Goal: Task Accomplishment & Management: Manage account settings

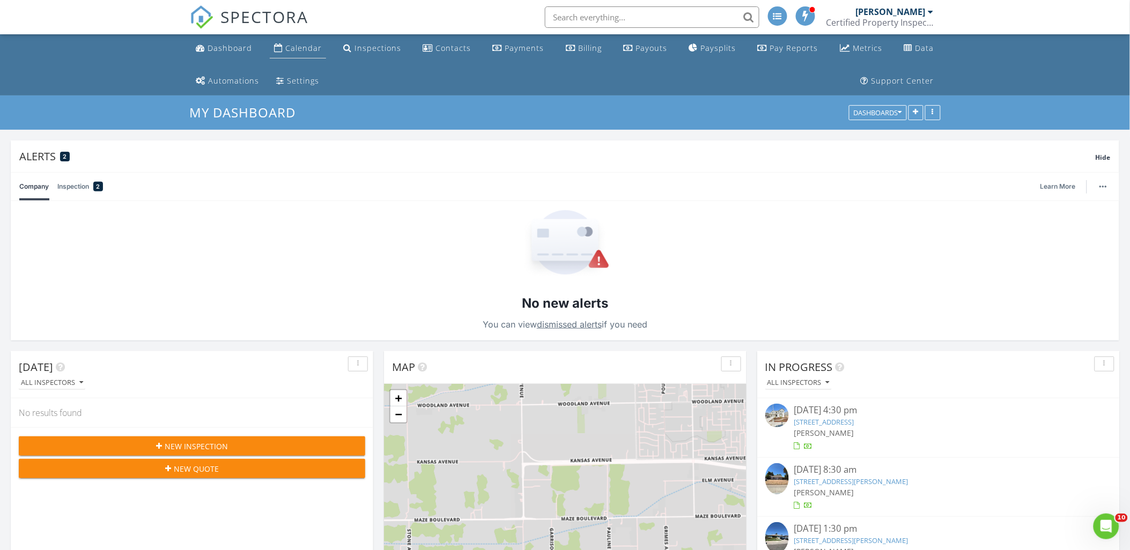
click at [304, 50] on div "Calendar" at bounding box center [303, 48] width 36 height 10
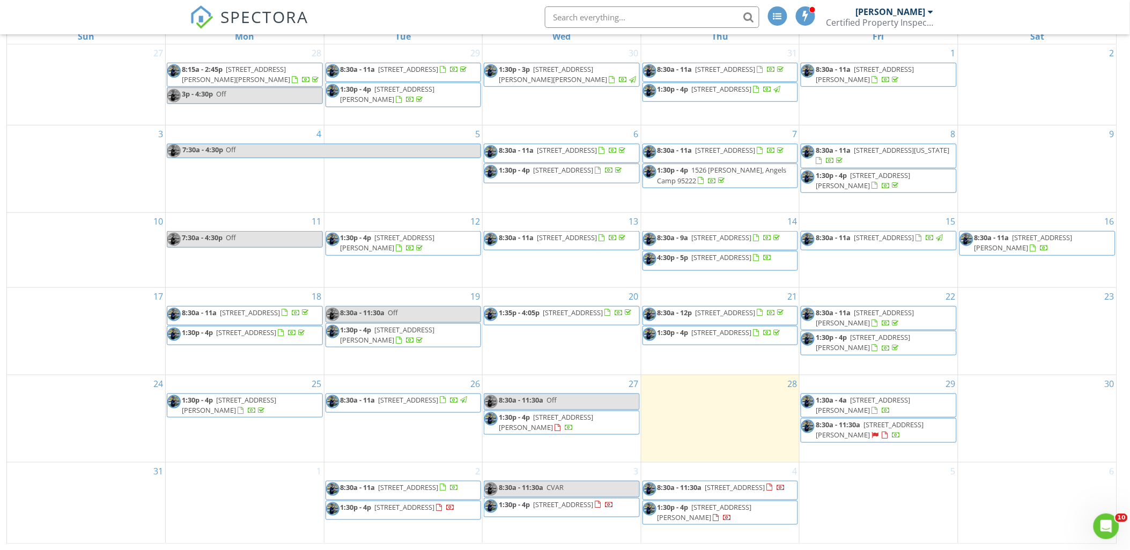
click at [435, 492] on span "8:30a - 11a 4967 Kiva Dr, Copperopolis 95228" at bounding box center [392, 491] width 133 height 16
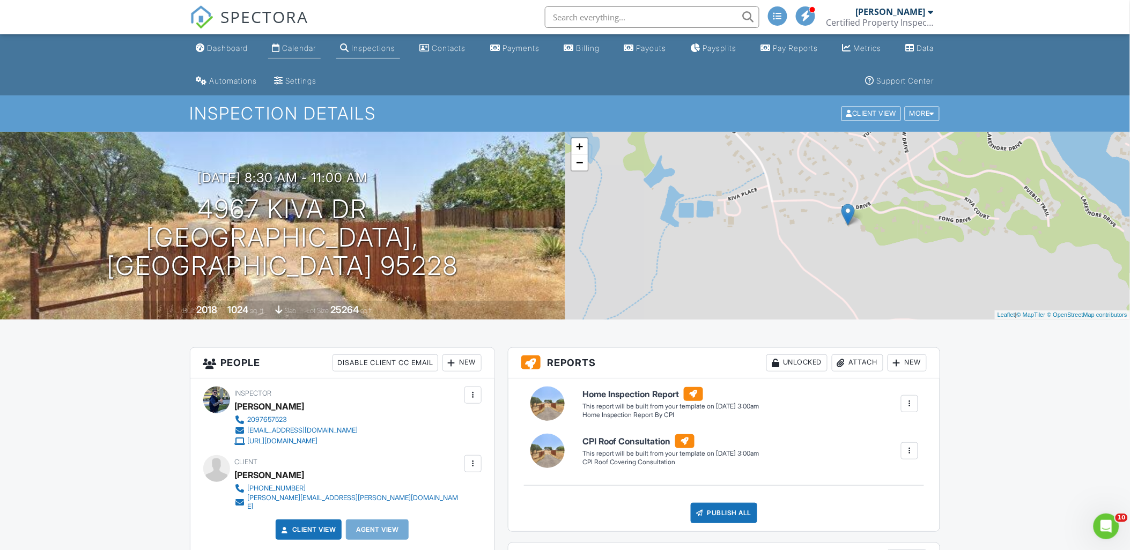
click at [303, 48] on div "Calendar" at bounding box center [300, 47] width 34 height 9
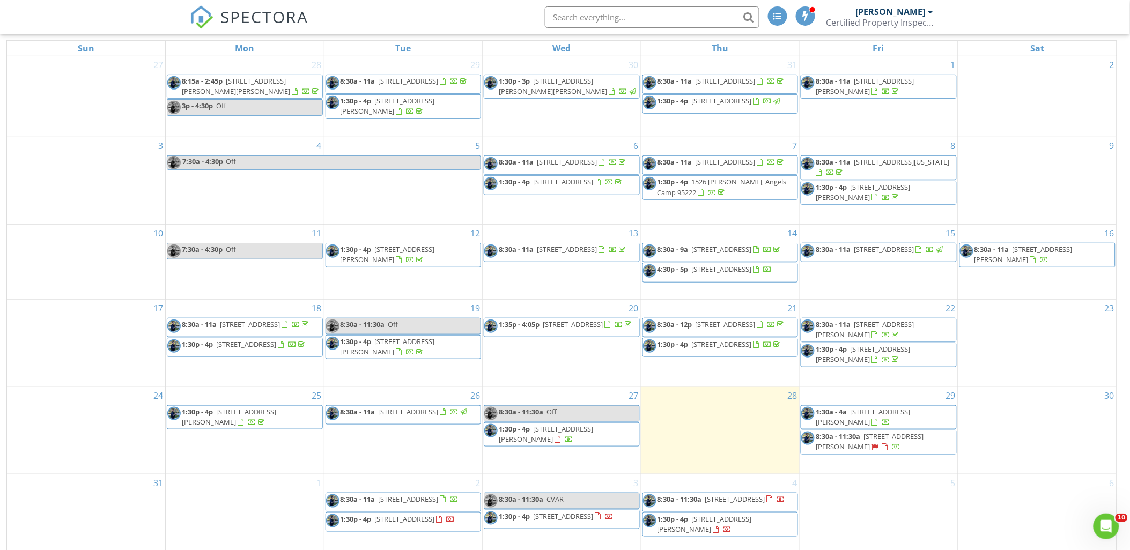
scroll to position [175, 0]
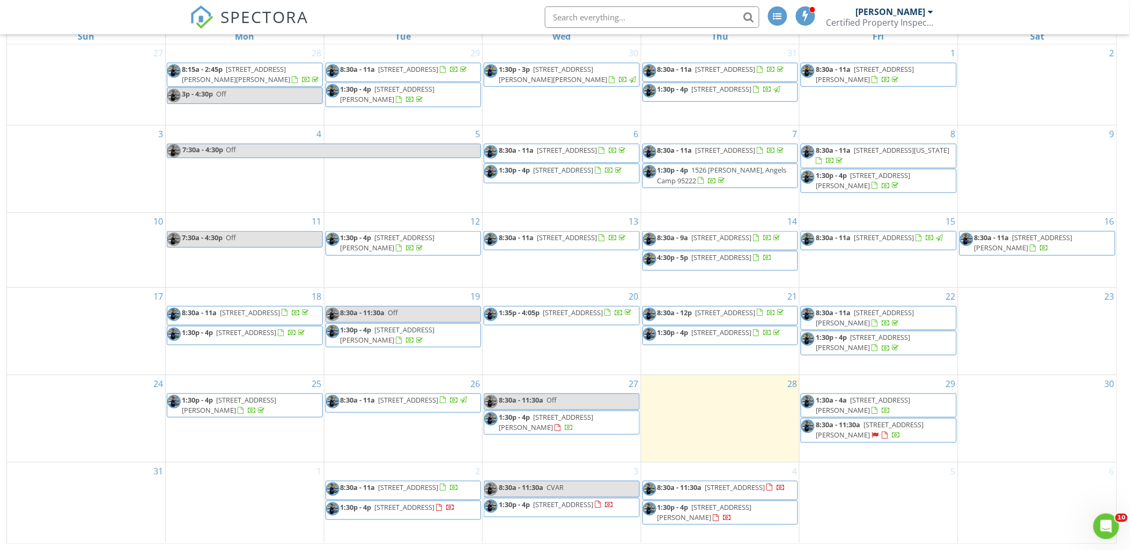
click at [892, 426] on span "8:30a - 11:30a 400 Hamden Ln, Modesto 95350" at bounding box center [878, 430] width 155 height 21
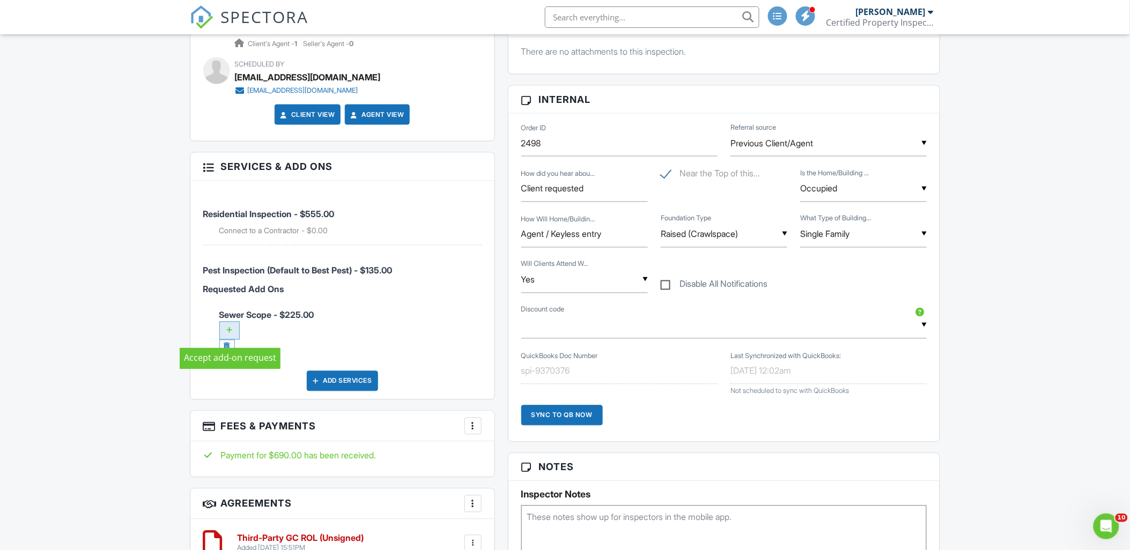
click at [230, 333] on div at bounding box center [229, 331] width 20 height 18
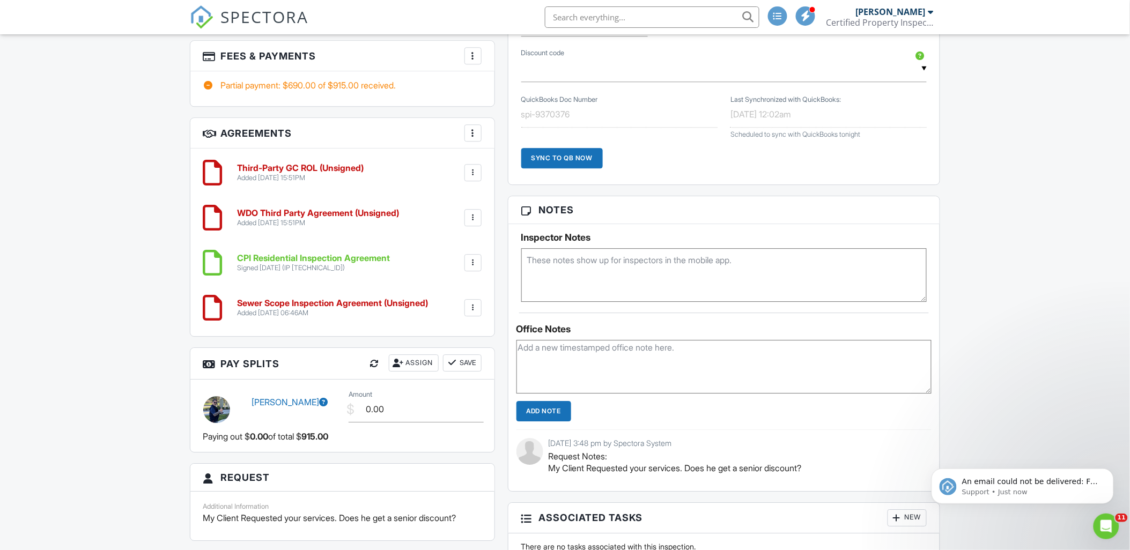
click at [276, 172] on h6 "Third-Party GC ROL (Unsigned)" at bounding box center [301, 169] width 127 height 10
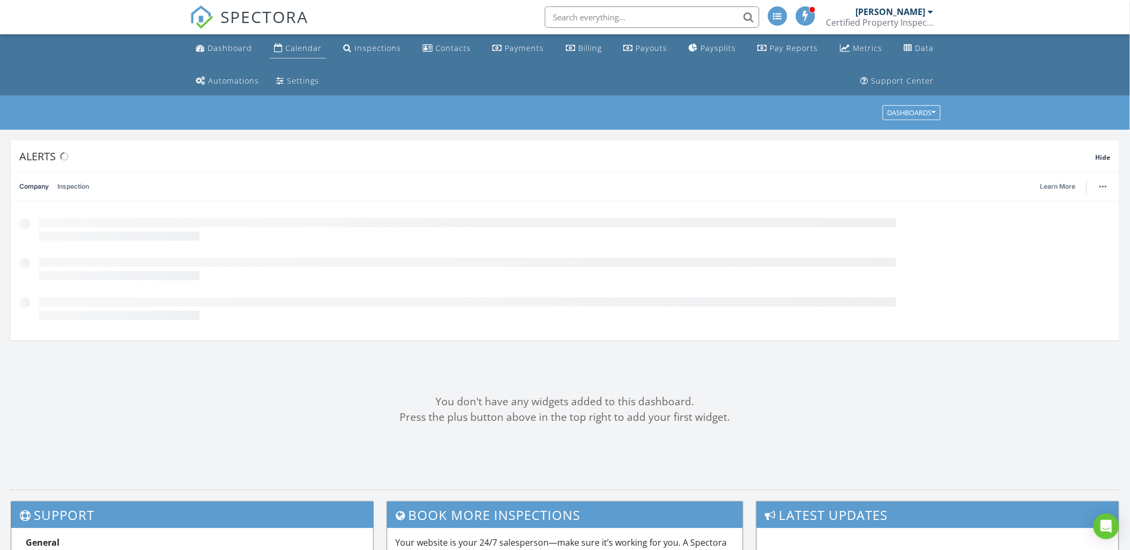
click at [292, 45] on div "Calendar" at bounding box center [303, 48] width 36 height 10
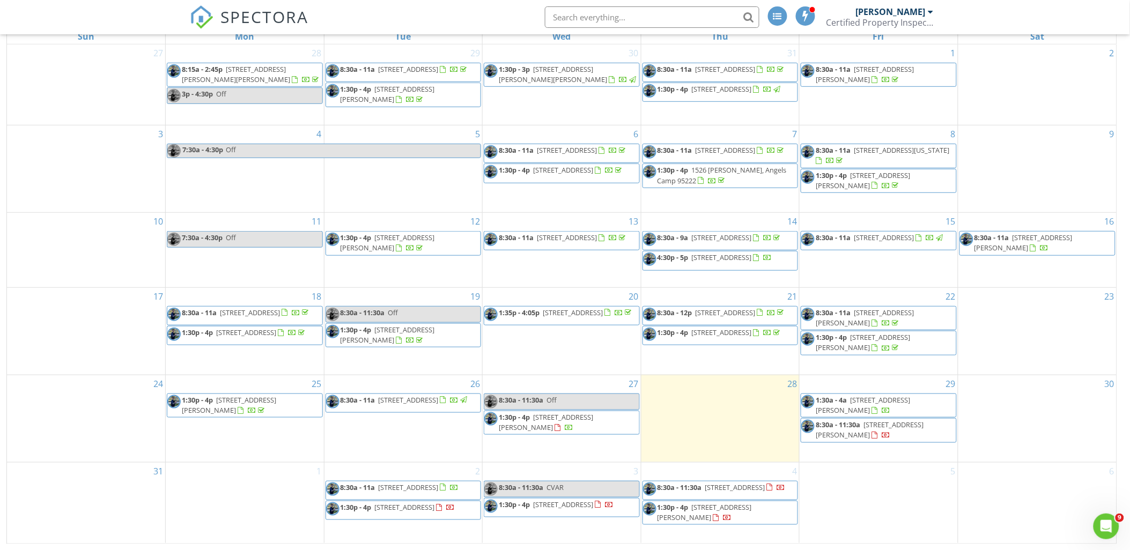
click at [875, 433] on span "400 Hamden Ln, Modesto 95350" at bounding box center [870, 430] width 108 height 20
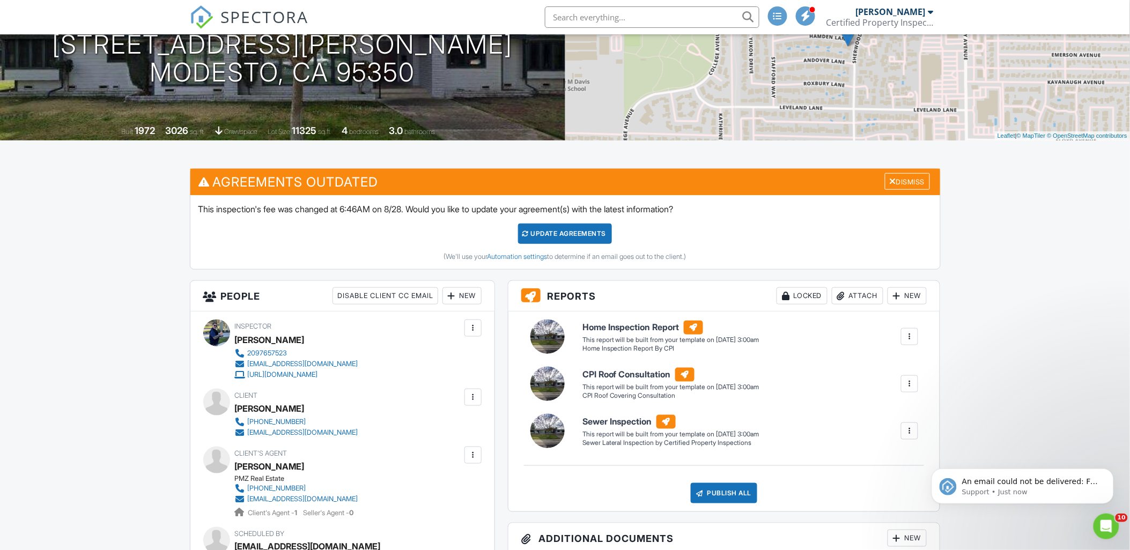
scroll to position [179, 0]
click at [556, 234] on div "Update Agreements" at bounding box center [565, 234] width 94 height 20
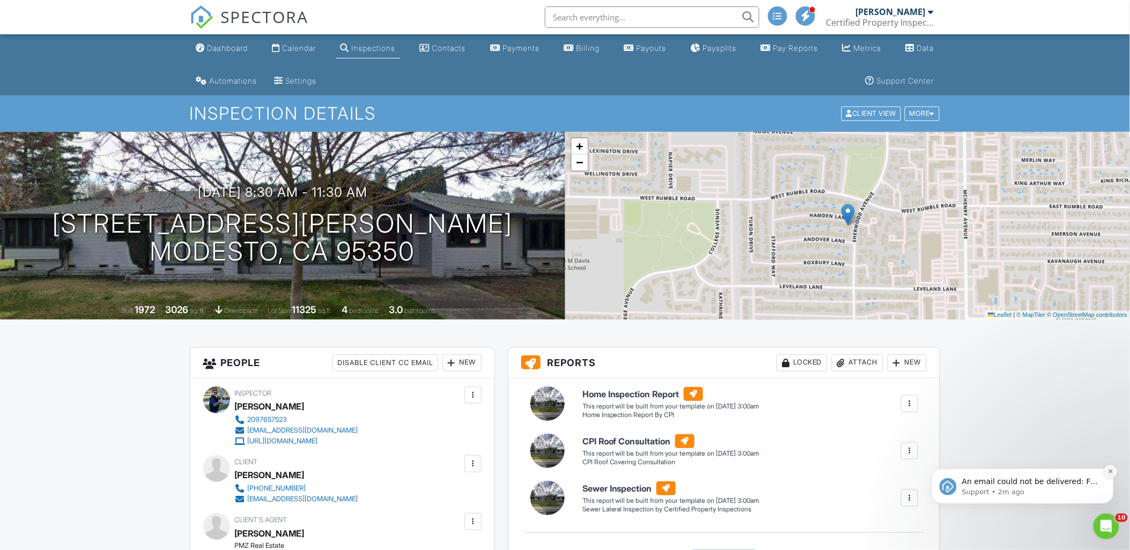
click at [1110, 471] on icon "Dismiss notification" at bounding box center [1110, 471] width 4 height 4
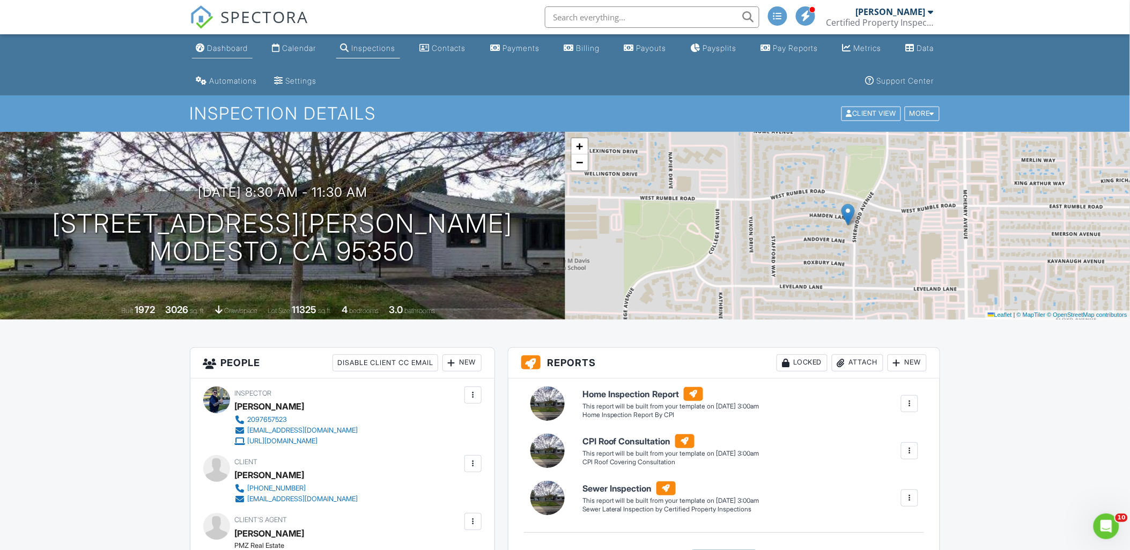
click at [223, 48] on div "Dashboard" at bounding box center [228, 47] width 41 height 9
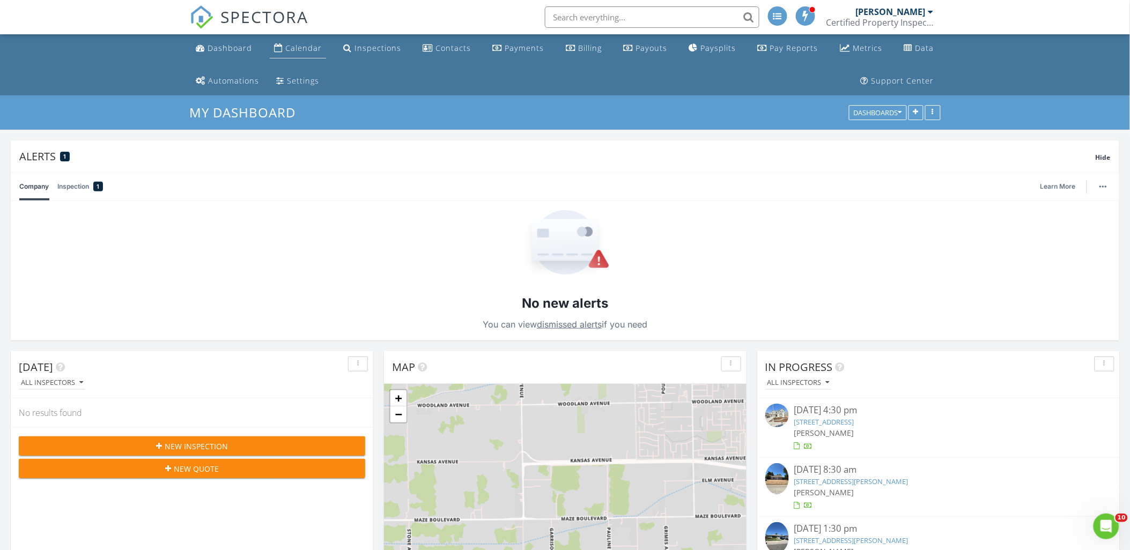
click at [279, 47] on div "Calendar" at bounding box center [278, 47] width 9 height 9
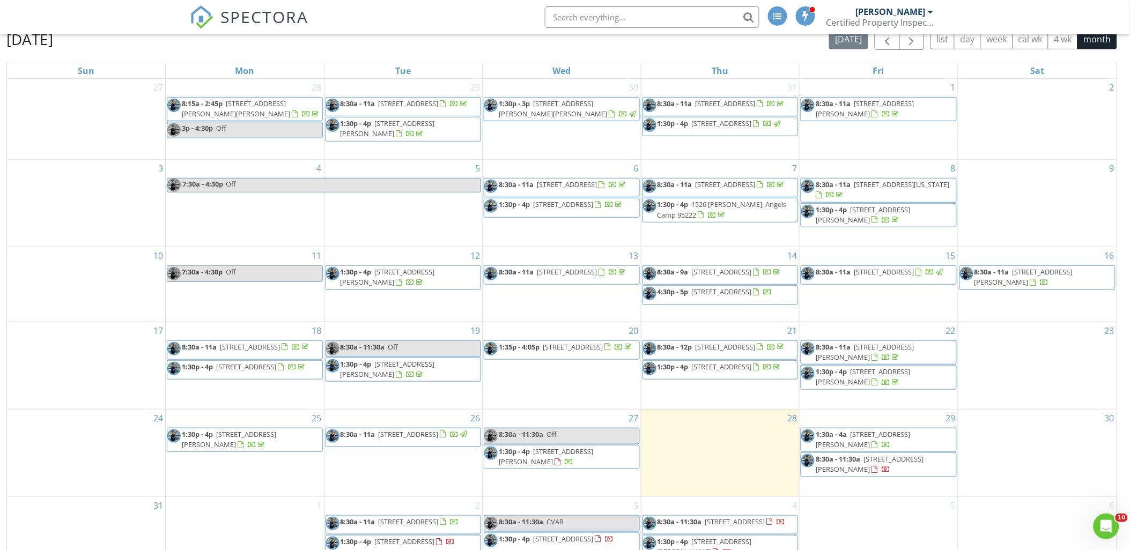
scroll to position [175, 0]
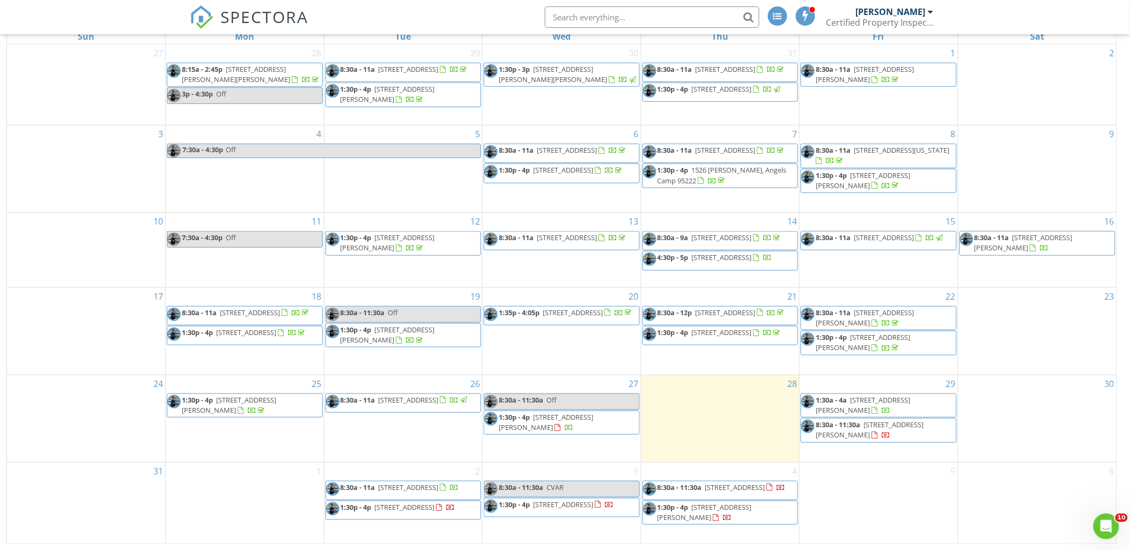
click at [435, 512] on span "2620 Portsmouth Ln, Modesto 95355" at bounding box center [405, 508] width 60 height 10
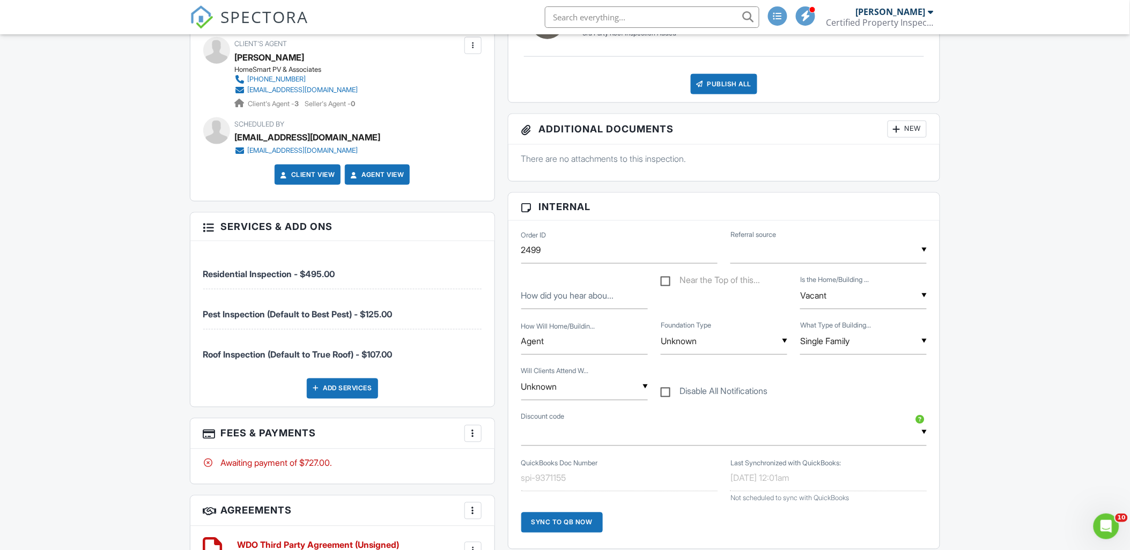
click at [433, 308] on span "Pest Inspection (Default to Best Pest) - $125.00" at bounding box center [342, 309] width 278 height 22
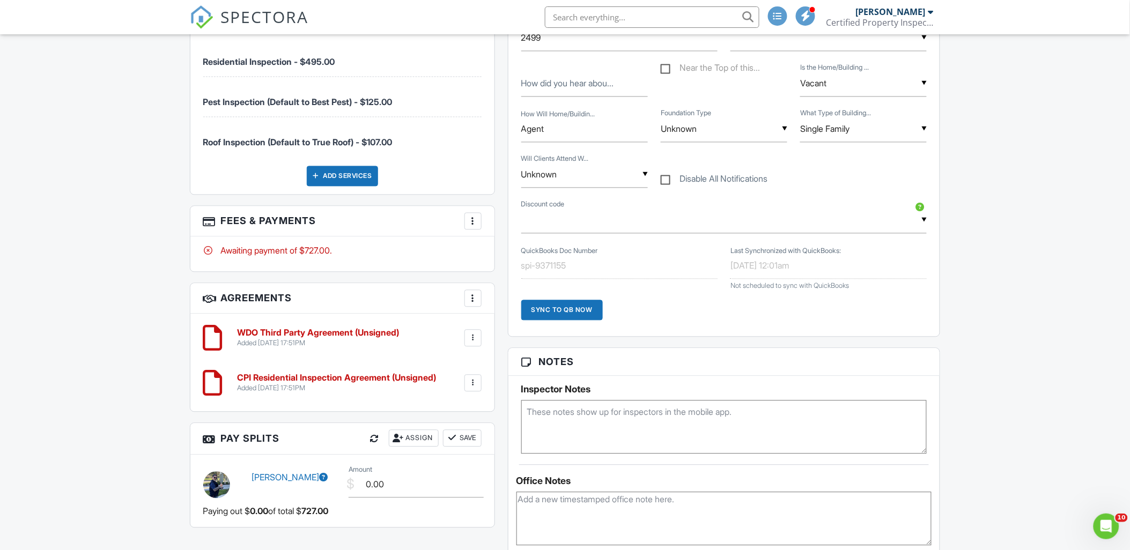
scroll to position [715, 0]
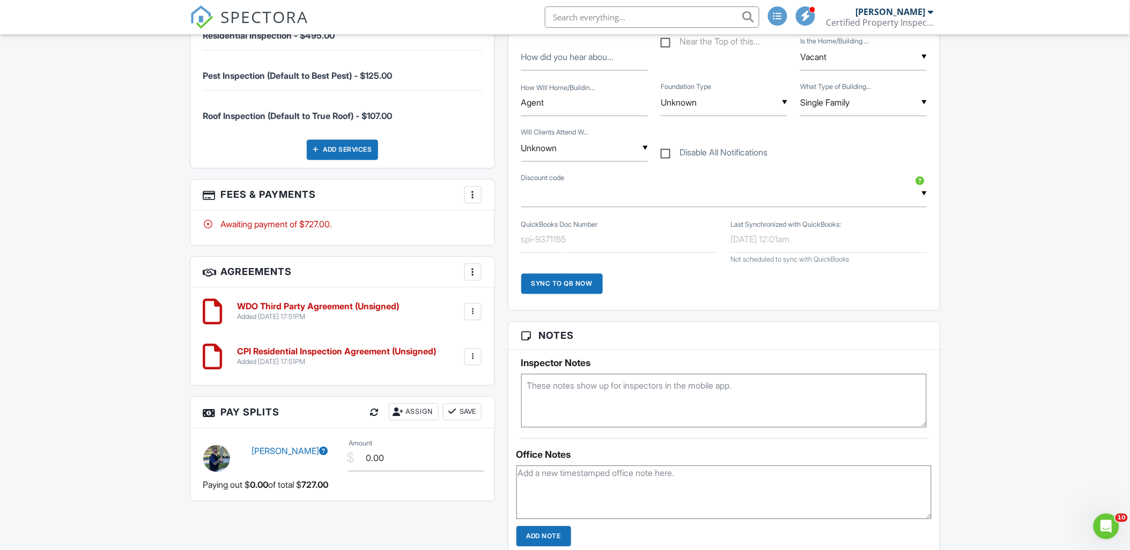
click at [473, 319] on div at bounding box center [473, 312] width 17 height 17
click at [451, 338] on li "Edit" at bounding box center [444, 341] width 61 height 27
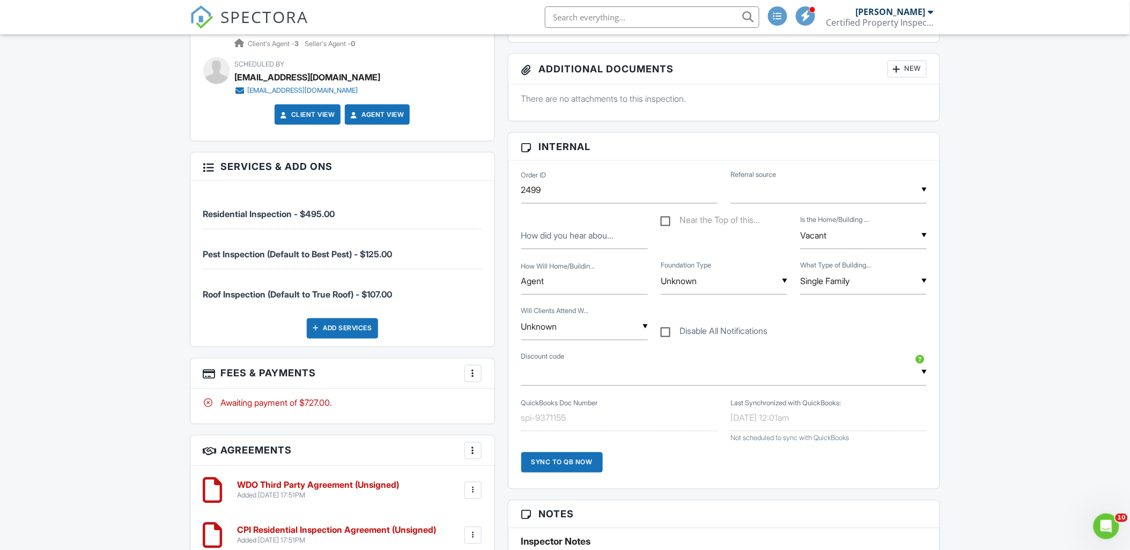
click at [468, 370] on div at bounding box center [473, 374] width 11 height 11
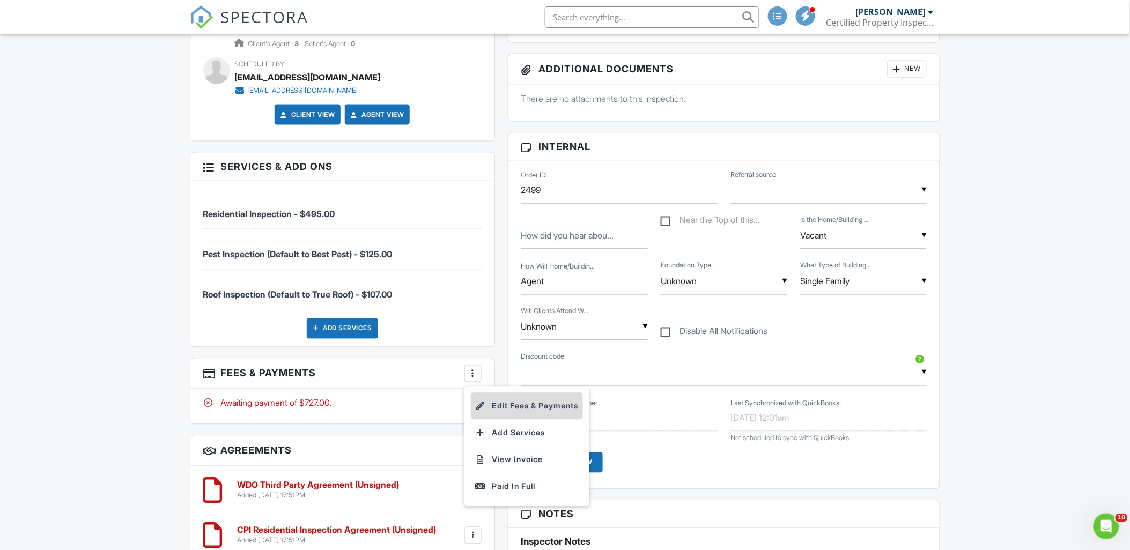
click at [505, 397] on li "Edit Fees & Payments" at bounding box center [527, 406] width 112 height 27
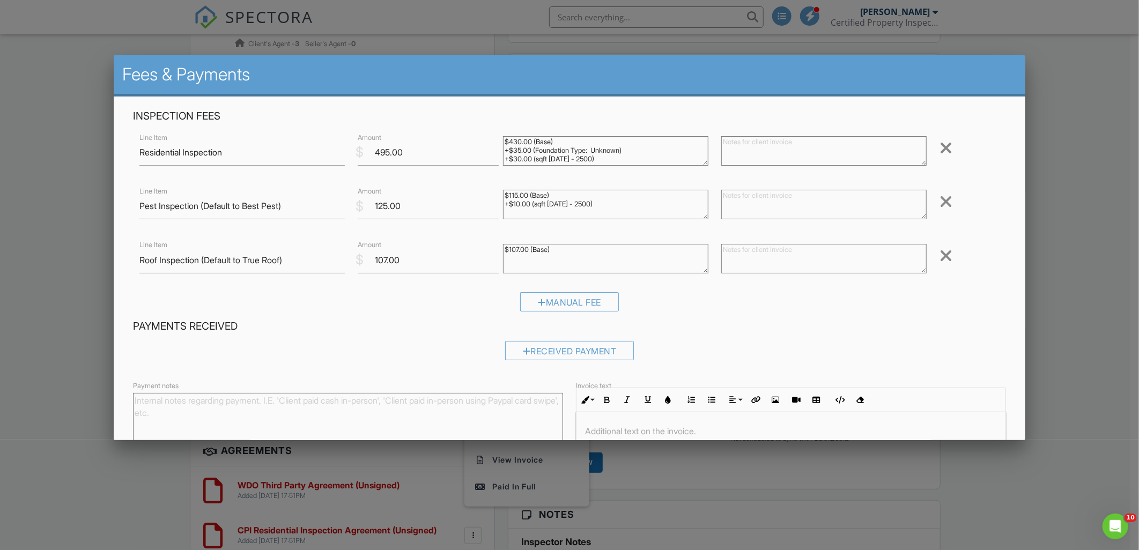
click at [940, 200] on div at bounding box center [946, 201] width 13 height 17
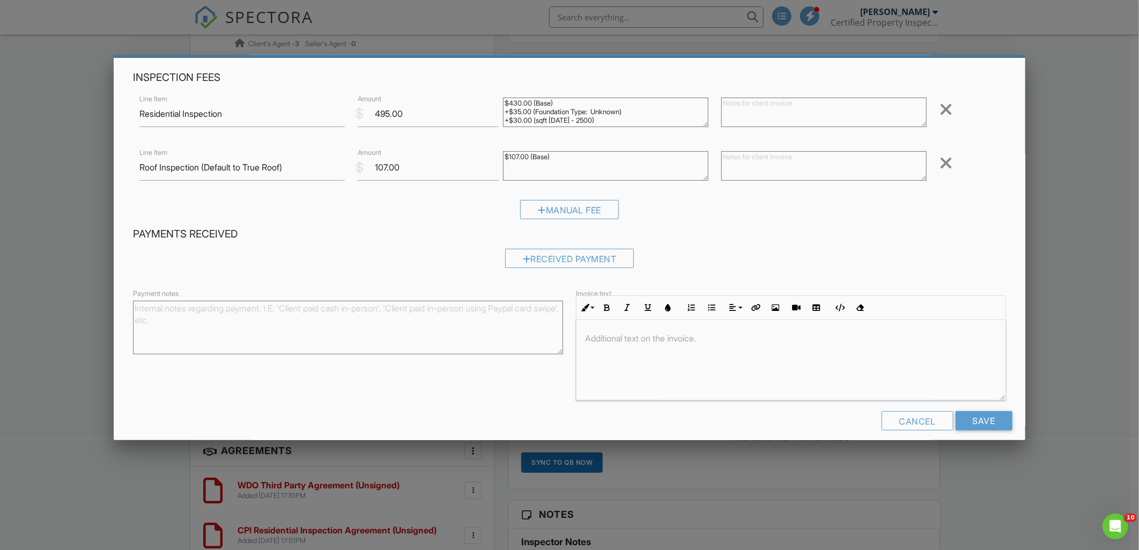
scroll to position [49, 0]
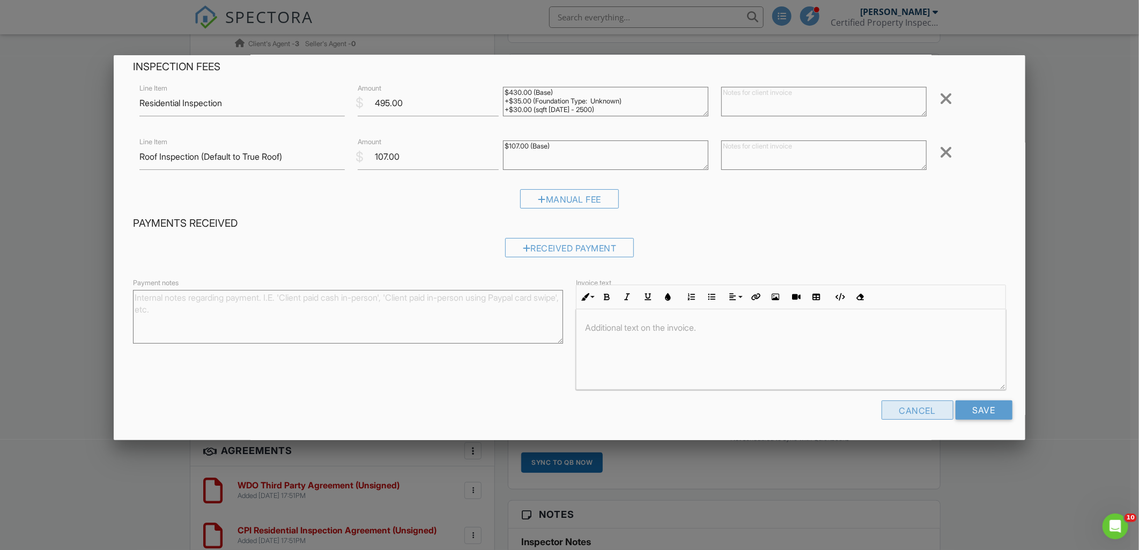
click at [896, 404] on div "Cancel" at bounding box center [918, 410] width 72 height 19
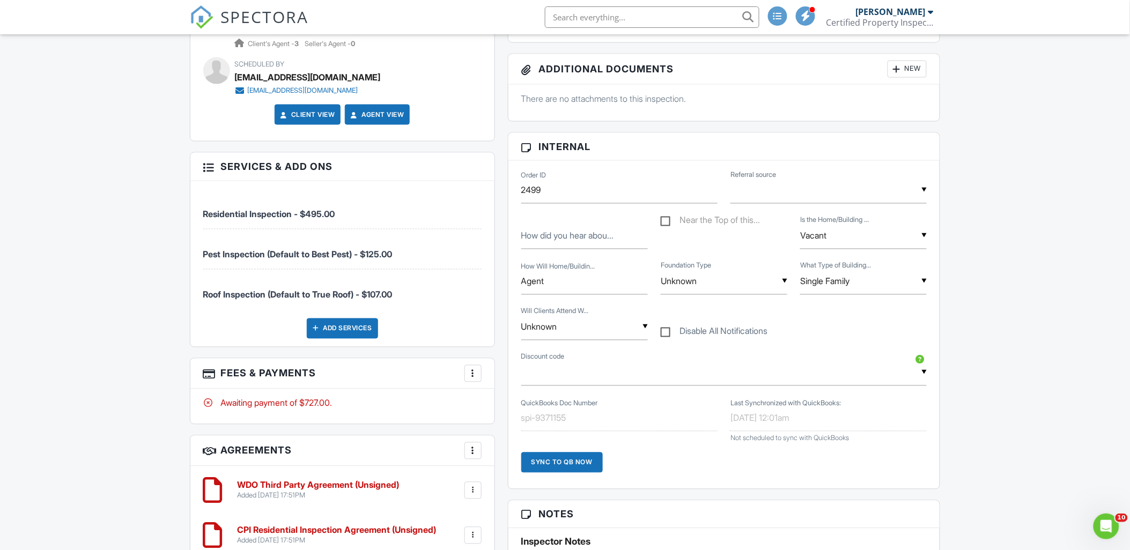
click at [325, 333] on div "Add Services" at bounding box center [342, 329] width 71 height 20
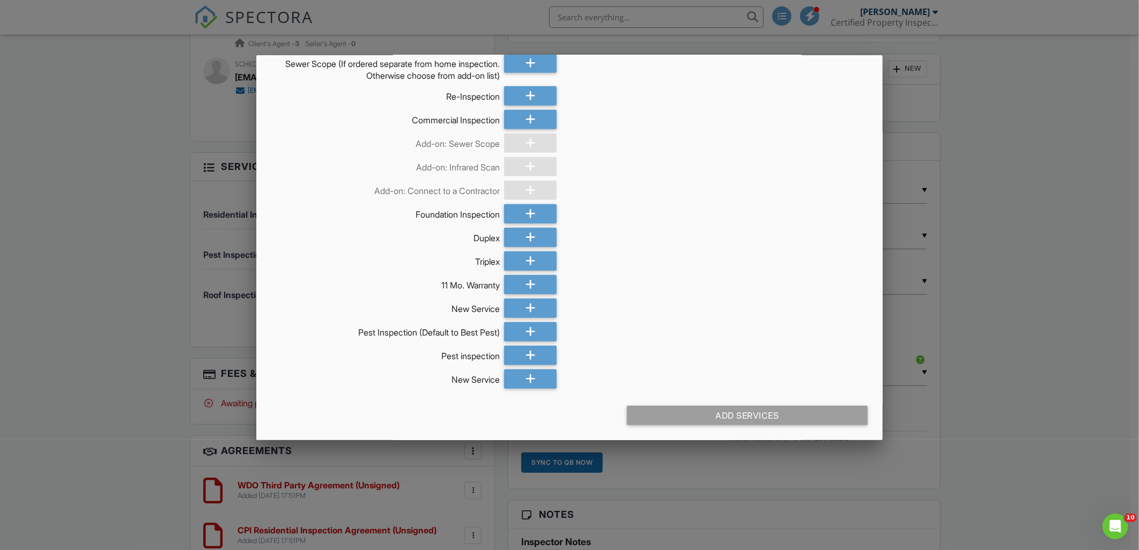
scroll to position [333, 0]
click at [519, 353] on div at bounding box center [530, 354] width 53 height 19
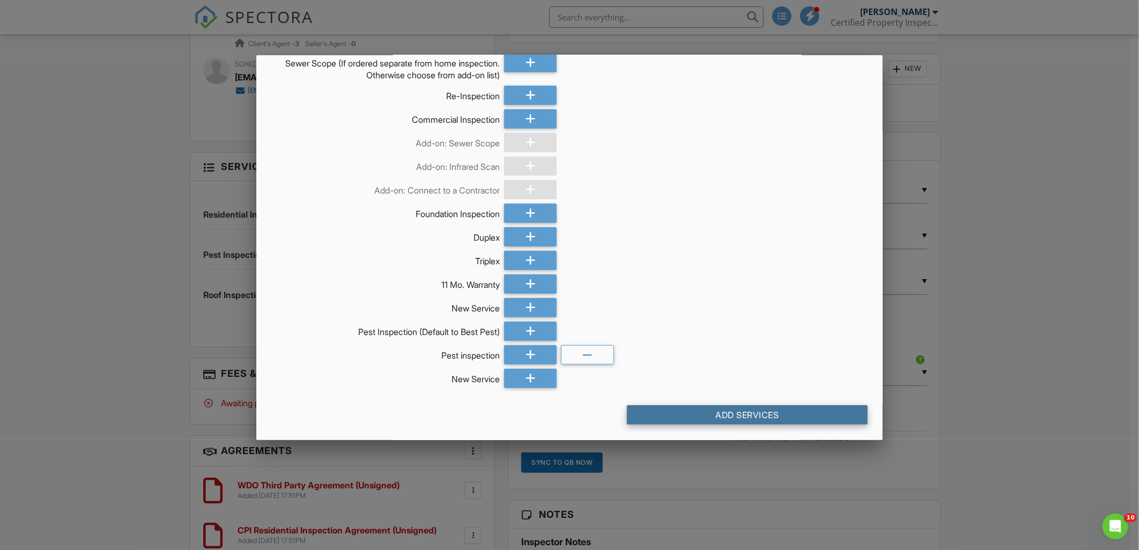
click at [692, 416] on div "Add Services" at bounding box center [747, 415] width 241 height 19
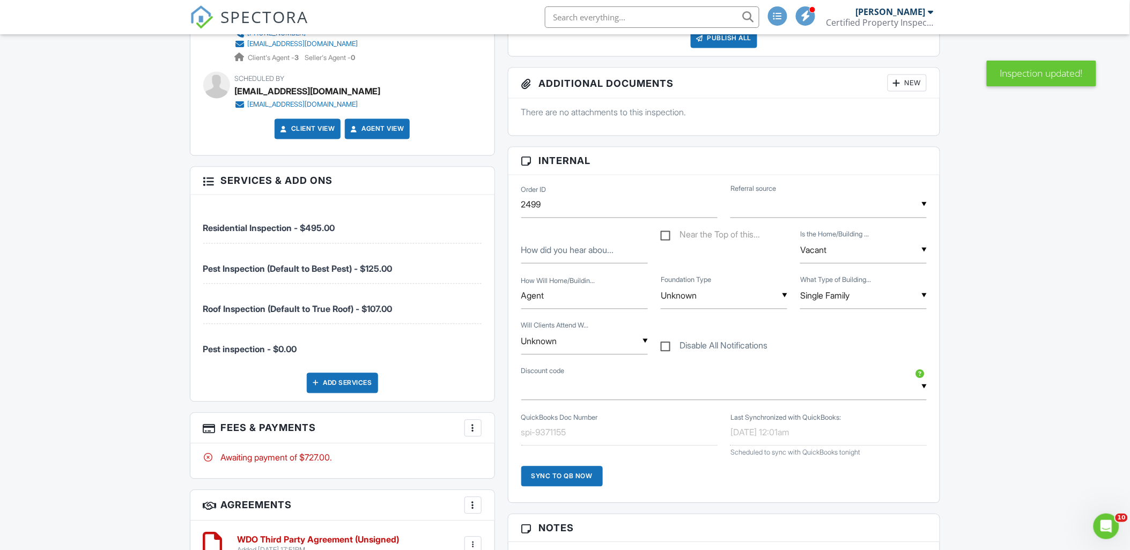
scroll to position [656, 0]
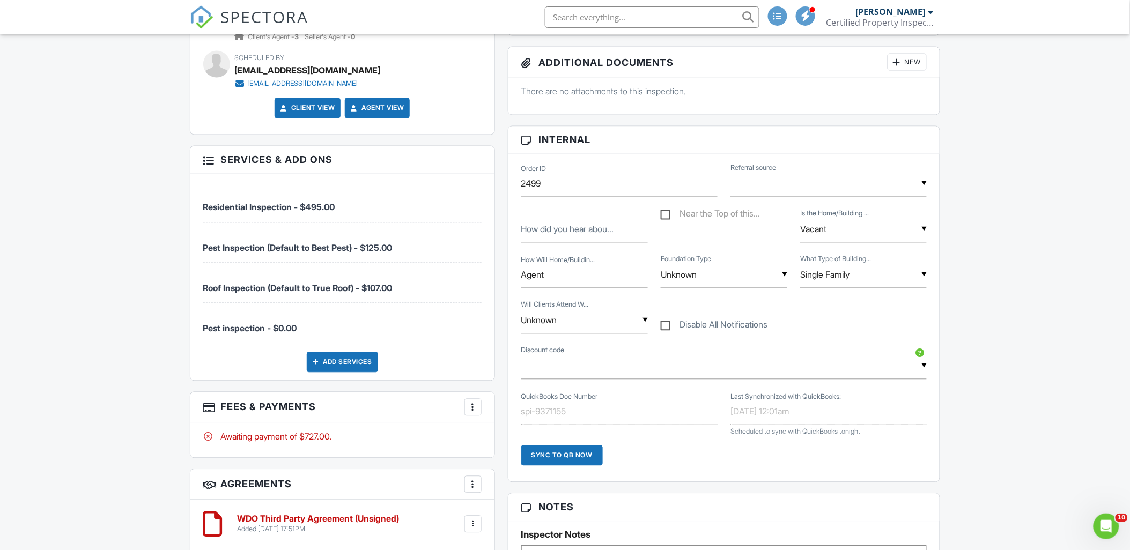
click at [351, 356] on div "Add Services" at bounding box center [342, 362] width 71 height 20
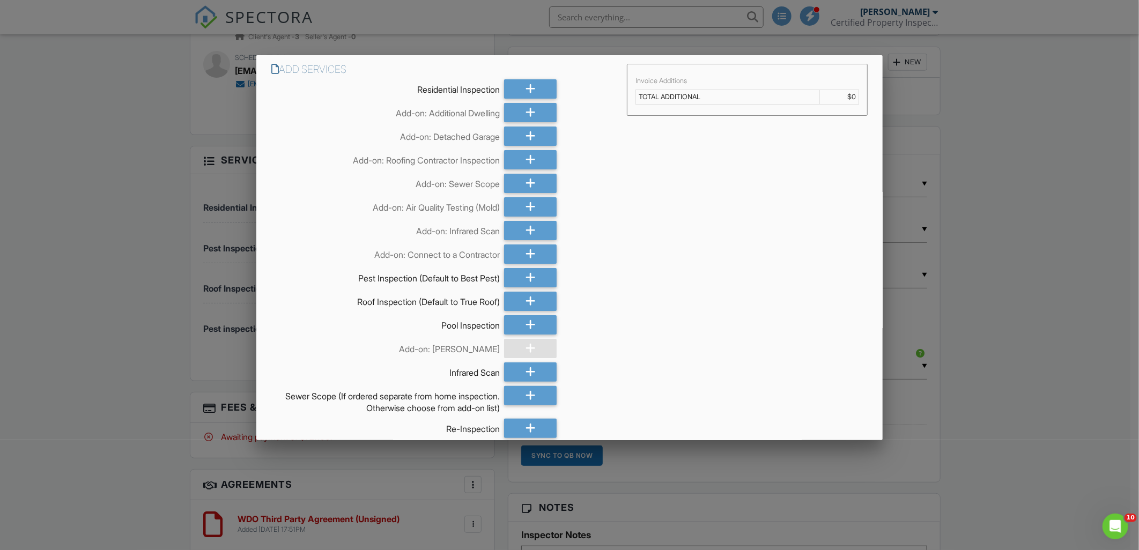
click at [1030, 426] on div at bounding box center [569, 290] width 1139 height 688
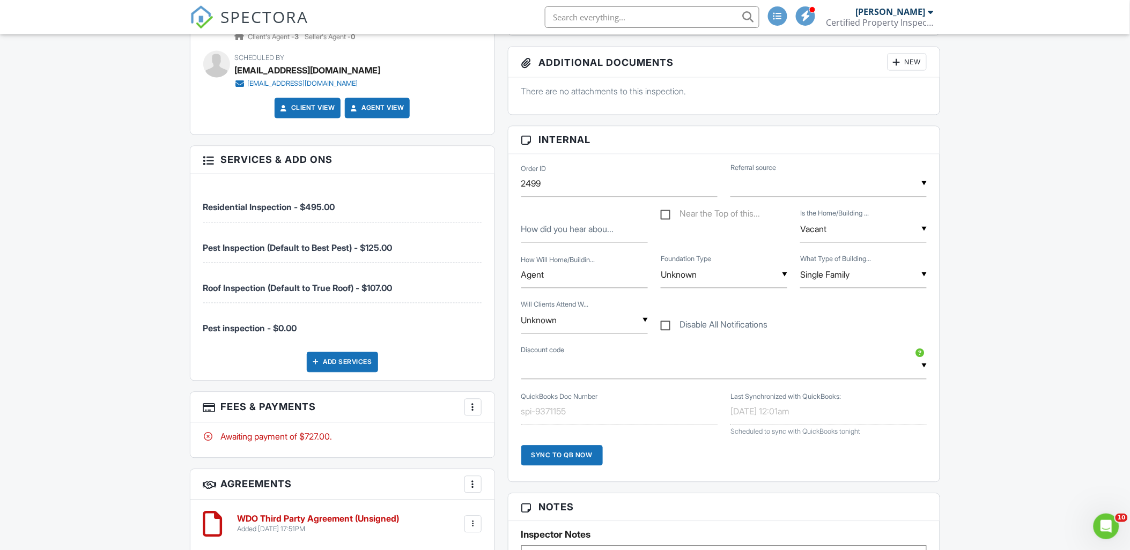
click at [427, 338] on li "Pest inspection - $0.00" at bounding box center [342, 324] width 278 height 40
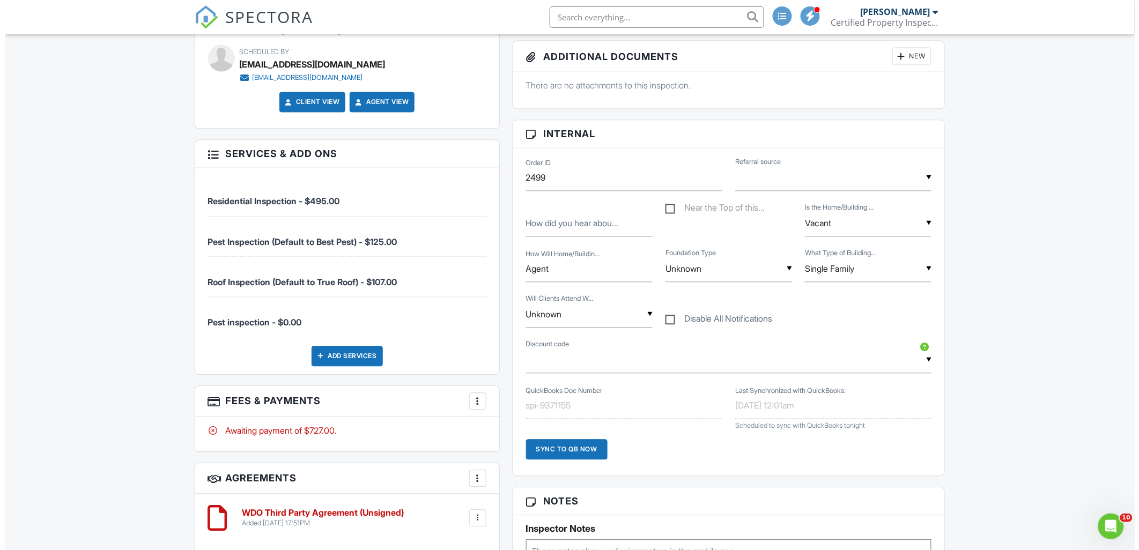
scroll to position [775, 0]
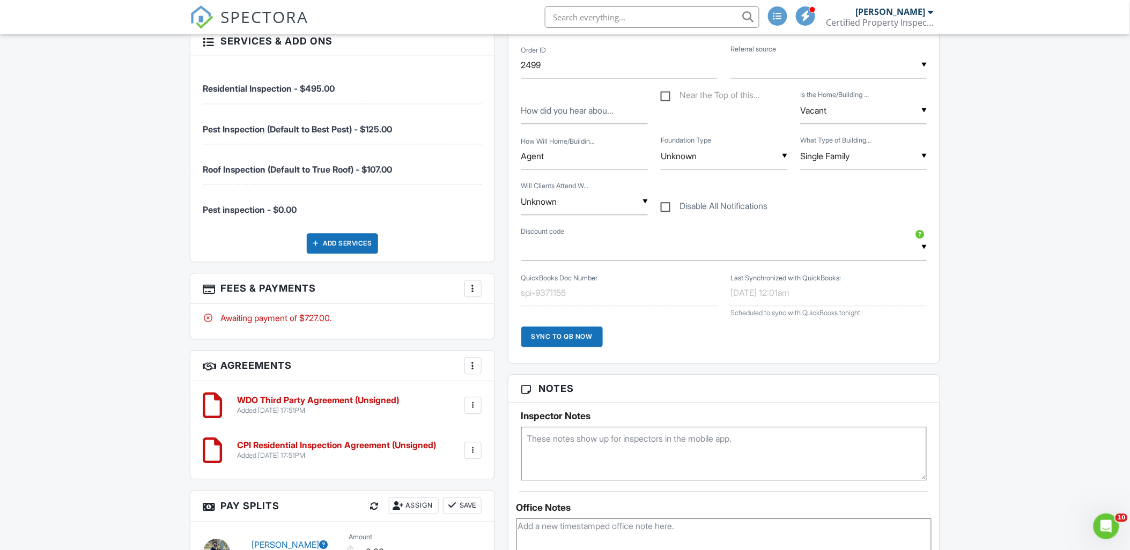
click at [474, 293] on div at bounding box center [473, 288] width 11 height 11
click at [518, 320] on li "Edit Fees & Payments" at bounding box center [527, 321] width 112 height 27
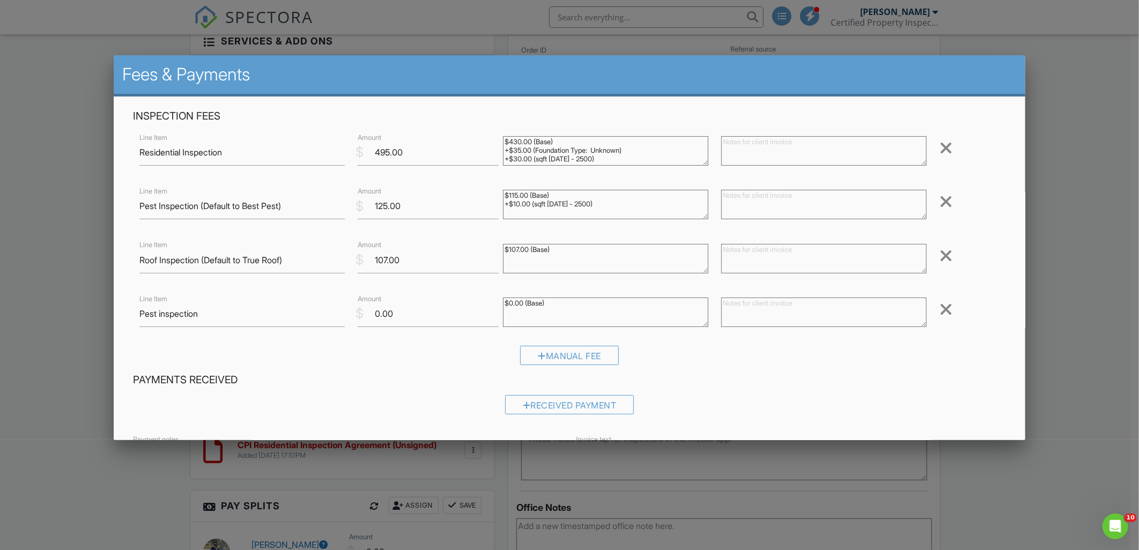
click at [941, 200] on div at bounding box center [946, 201] width 13 height 17
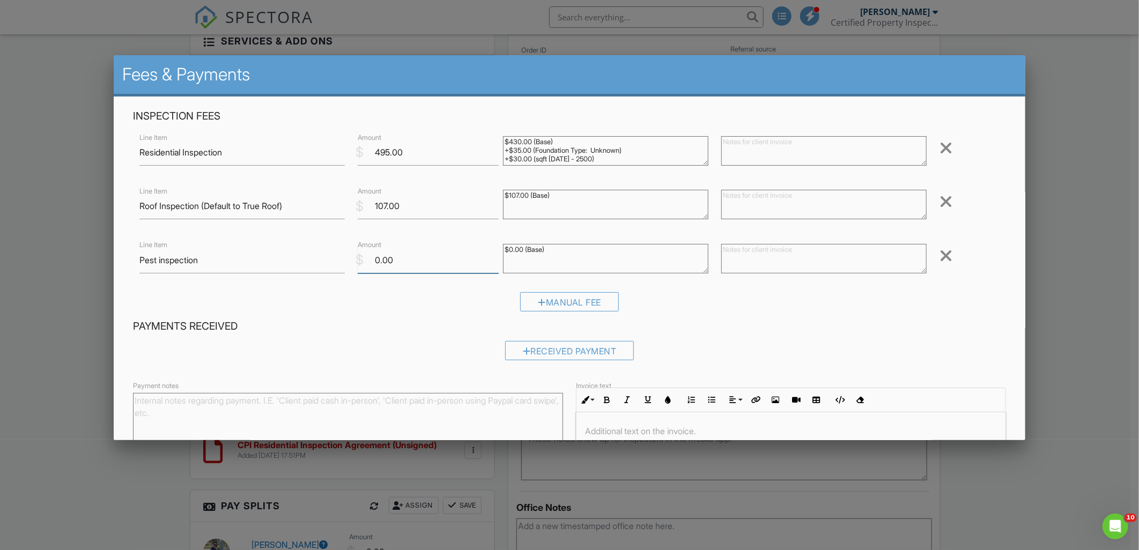
click at [397, 261] on input "0.00" at bounding box center [428, 260] width 141 height 26
type input "0"
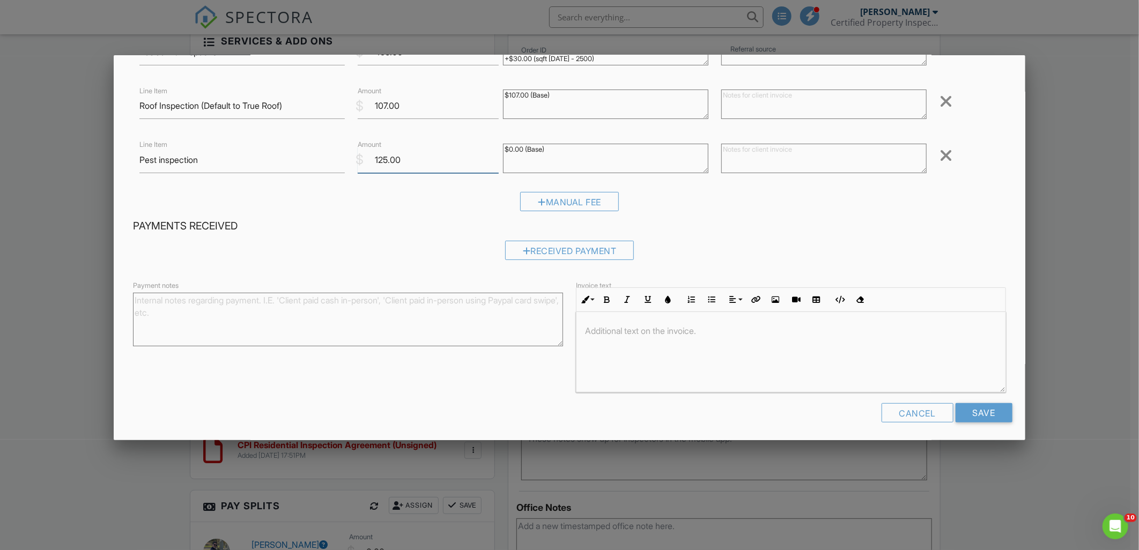
scroll to position [104, 0]
type input "125.00"
click at [958, 405] on input "Save" at bounding box center [984, 409] width 57 height 19
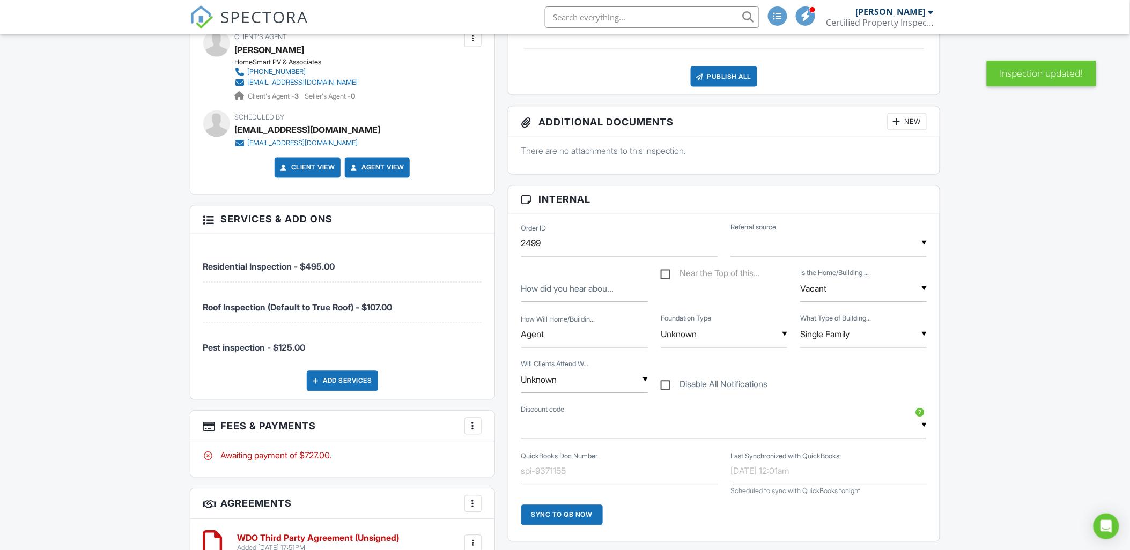
click at [398, 350] on li "Pest inspection - $125.00" at bounding box center [342, 343] width 278 height 40
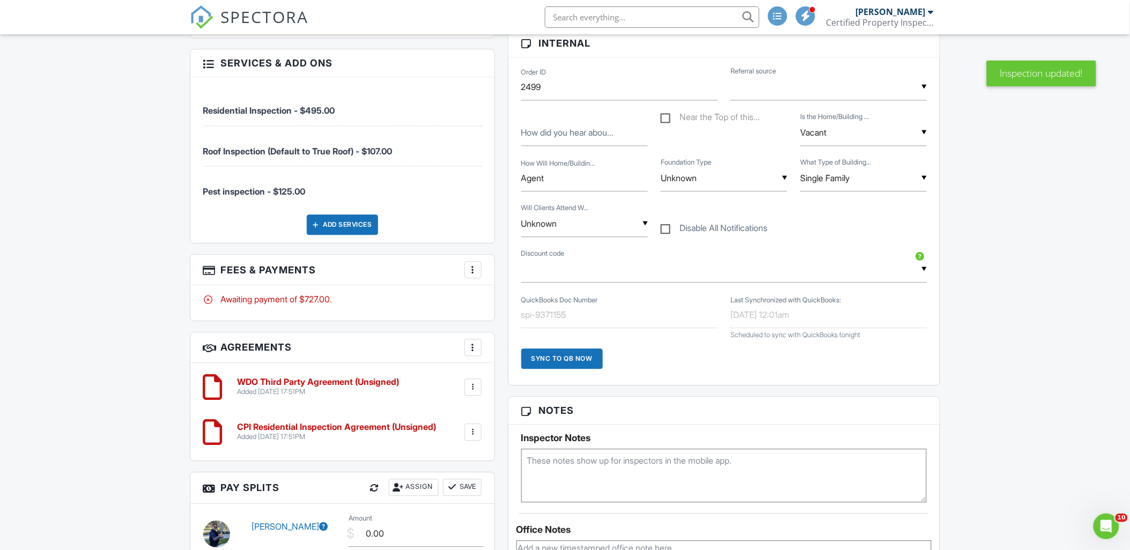
scroll to position [775, 0]
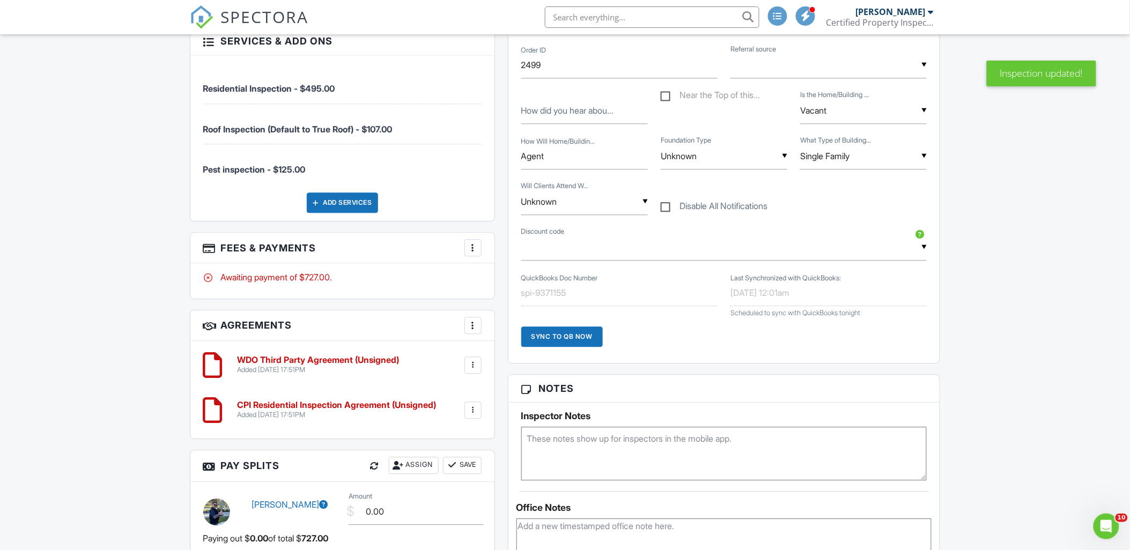
click at [473, 364] on div at bounding box center [473, 365] width 11 height 11
click at [441, 393] on li "Edit" at bounding box center [444, 394] width 61 height 27
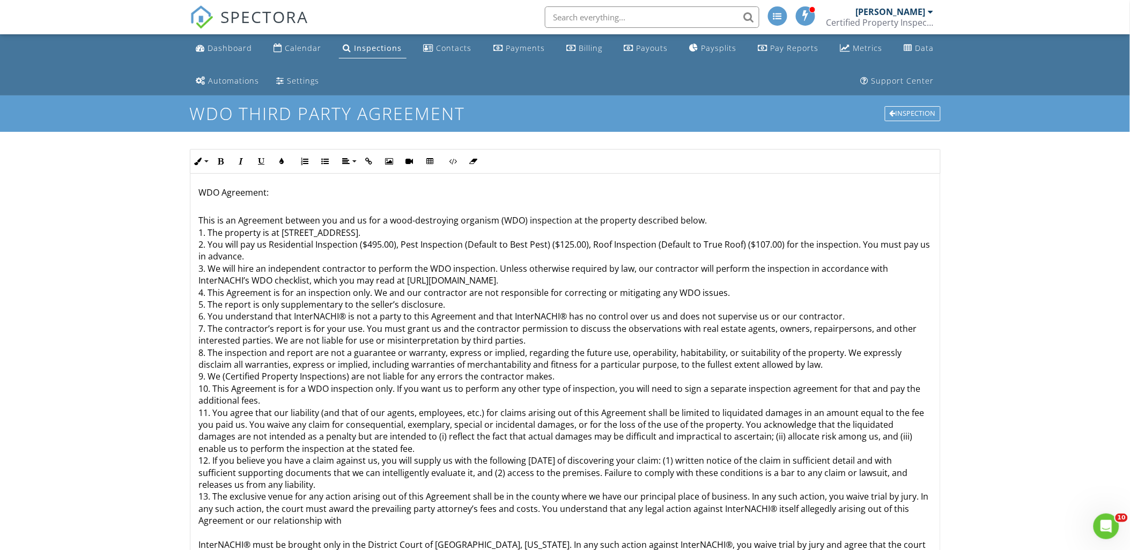
click at [544, 247] on p "This is an Agreement between you and us for a wood-destroying organism (WDO) in…" at bounding box center [565, 425] width 733 height 444
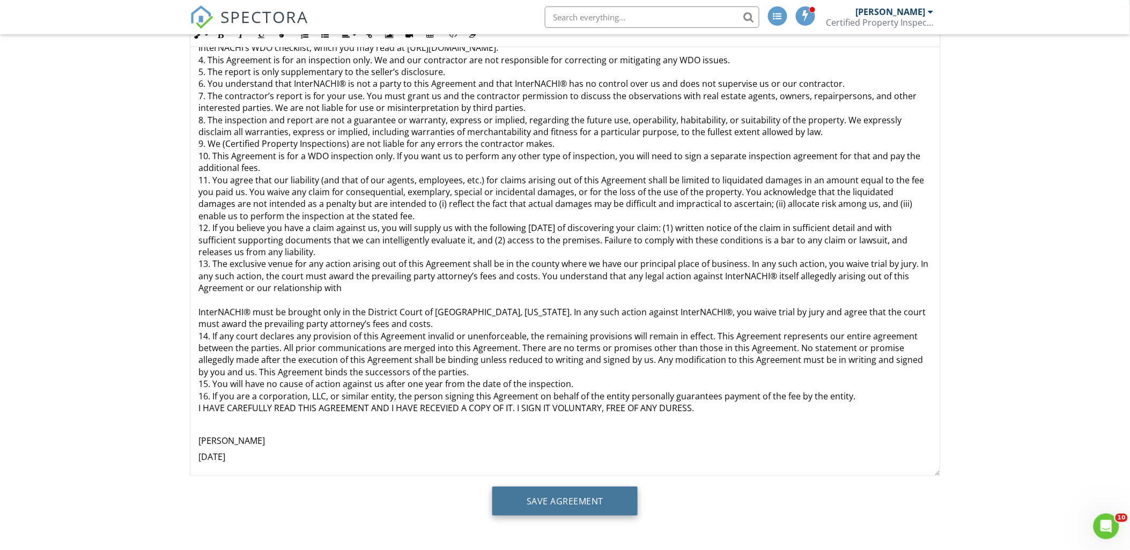
scroll to position [127, 0]
click at [570, 498] on input "Save Agreement" at bounding box center [564, 501] width 145 height 29
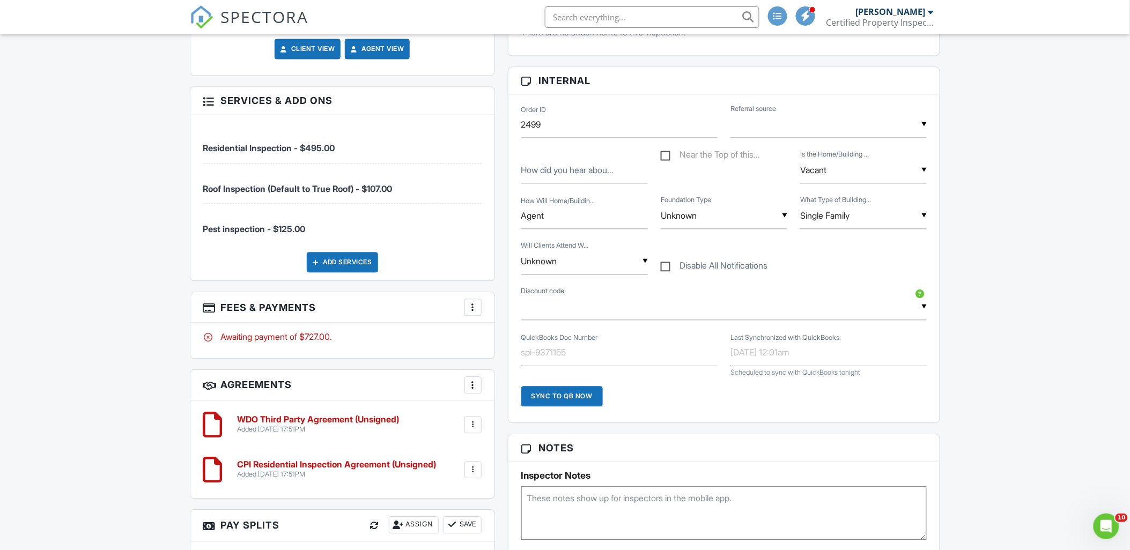
scroll to position [715, 0]
click at [470, 306] on div at bounding box center [473, 307] width 11 height 11
click at [495, 386] on li "View Invoice" at bounding box center [527, 393] width 112 height 27
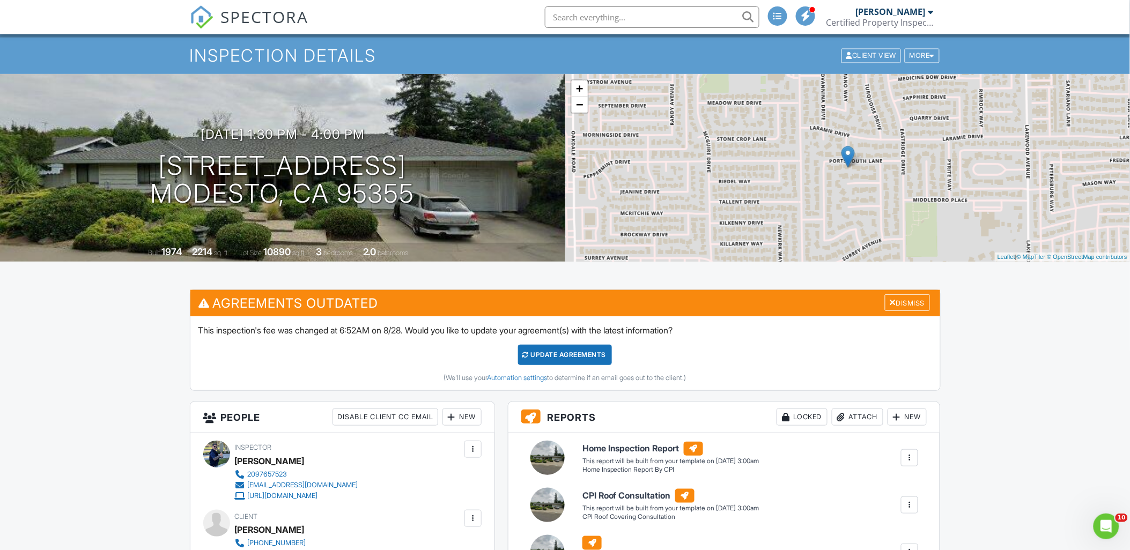
scroll to position [60, 0]
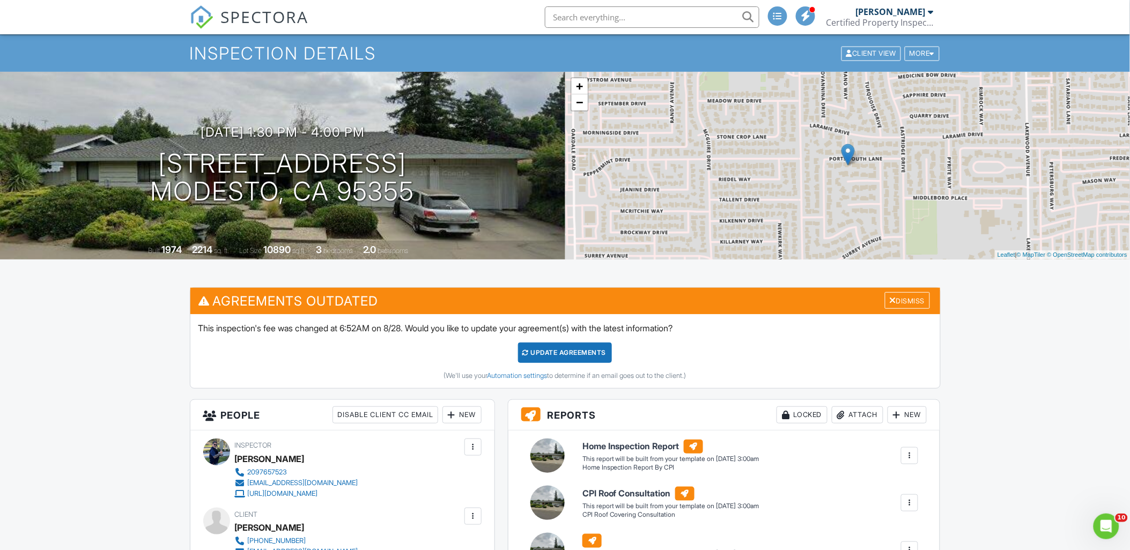
click at [568, 350] on div "Update Agreements" at bounding box center [565, 353] width 94 height 20
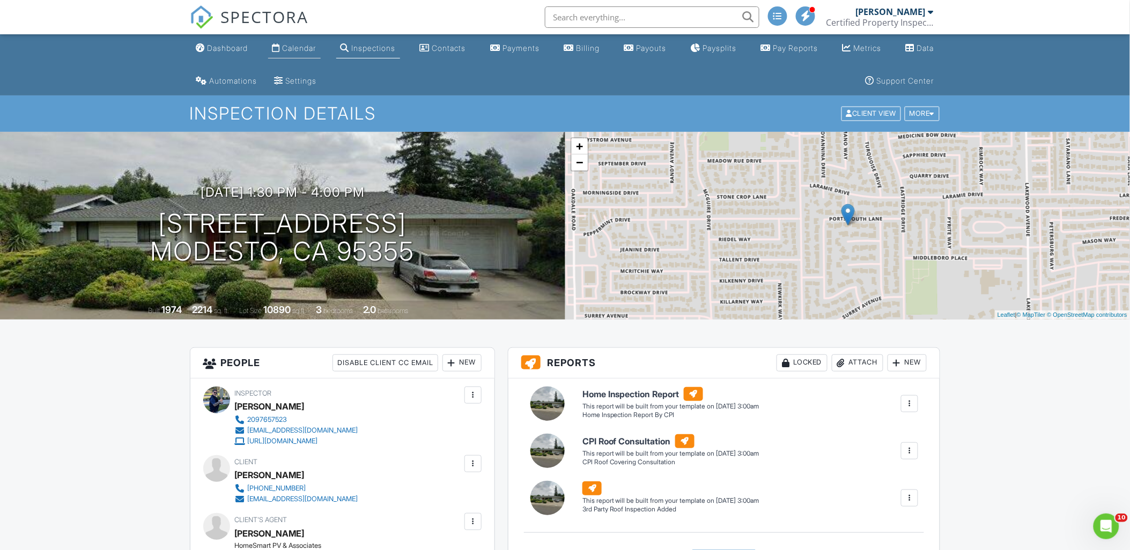
click at [298, 44] on div "Calendar" at bounding box center [300, 47] width 34 height 9
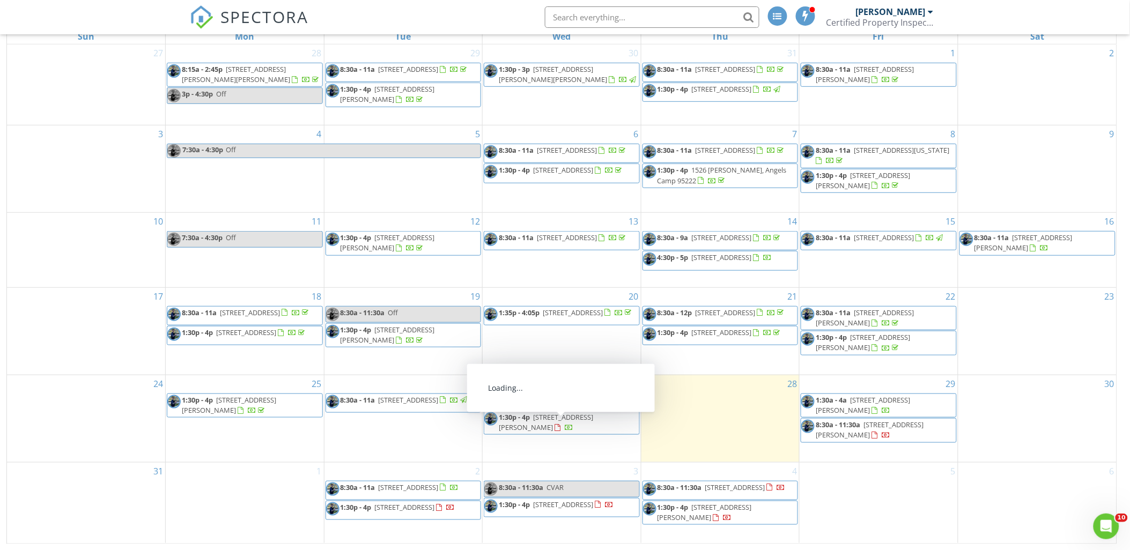
click at [565, 424] on span "[STREET_ADDRESS][PERSON_NAME]" at bounding box center [546, 423] width 94 height 20
